Goal: Register for event/course

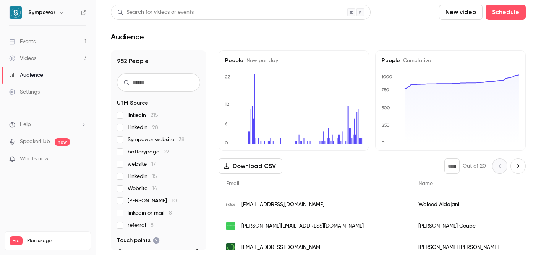
click at [49, 42] on link "Events 1" at bounding box center [48, 41] width 96 height 17
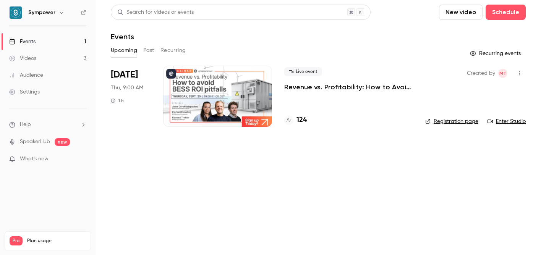
click at [390, 86] on p "Revenue vs. Profitability: How to Avoid [PERSON_NAME] ROI Pitfalls" at bounding box center [348, 87] width 129 height 9
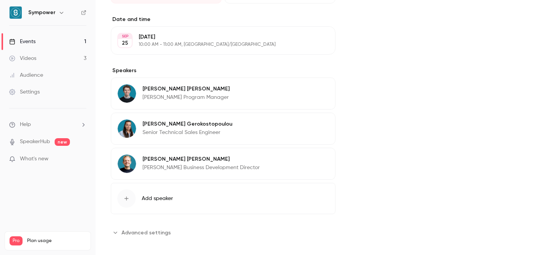
scroll to position [232, 0]
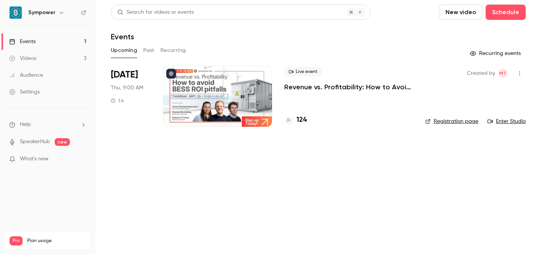
click at [322, 91] on p "Revenue vs. Profitability: How to Avoid [PERSON_NAME] ROI Pitfalls" at bounding box center [348, 87] width 129 height 9
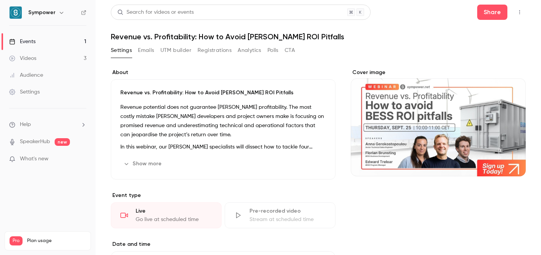
click at [219, 51] on button "Registrations" at bounding box center [215, 50] width 34 height 12
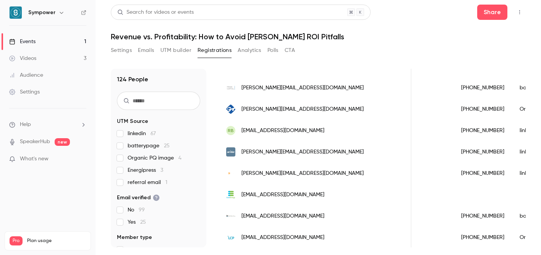
scroll to position [964, 0]
